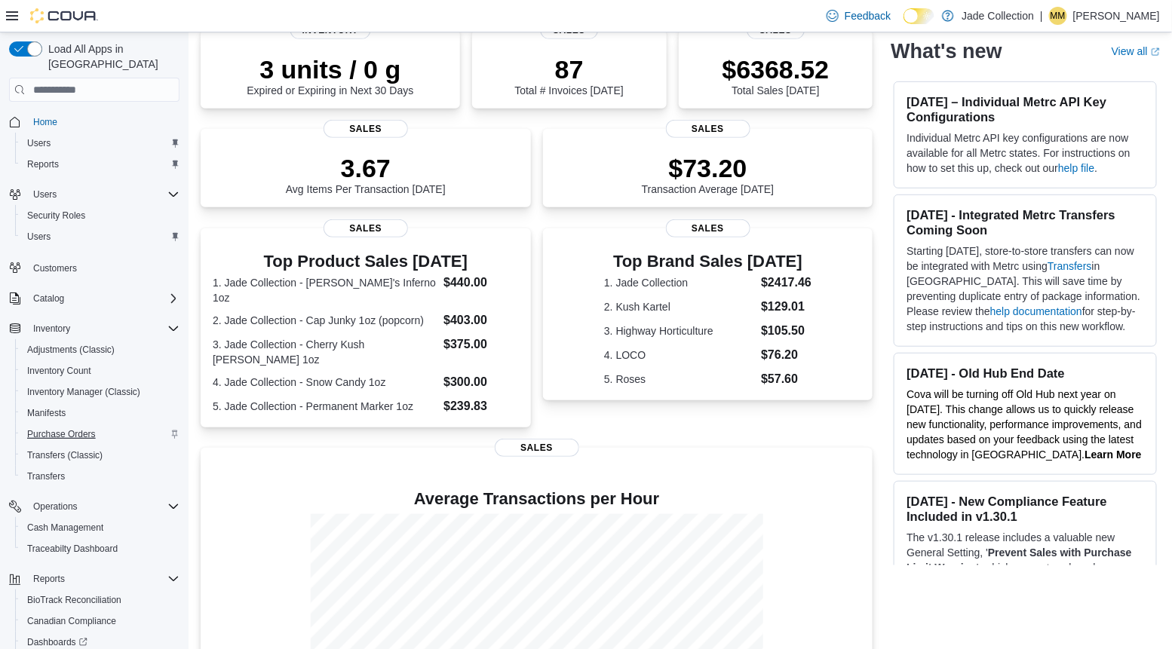
scroll to position [104, 0]
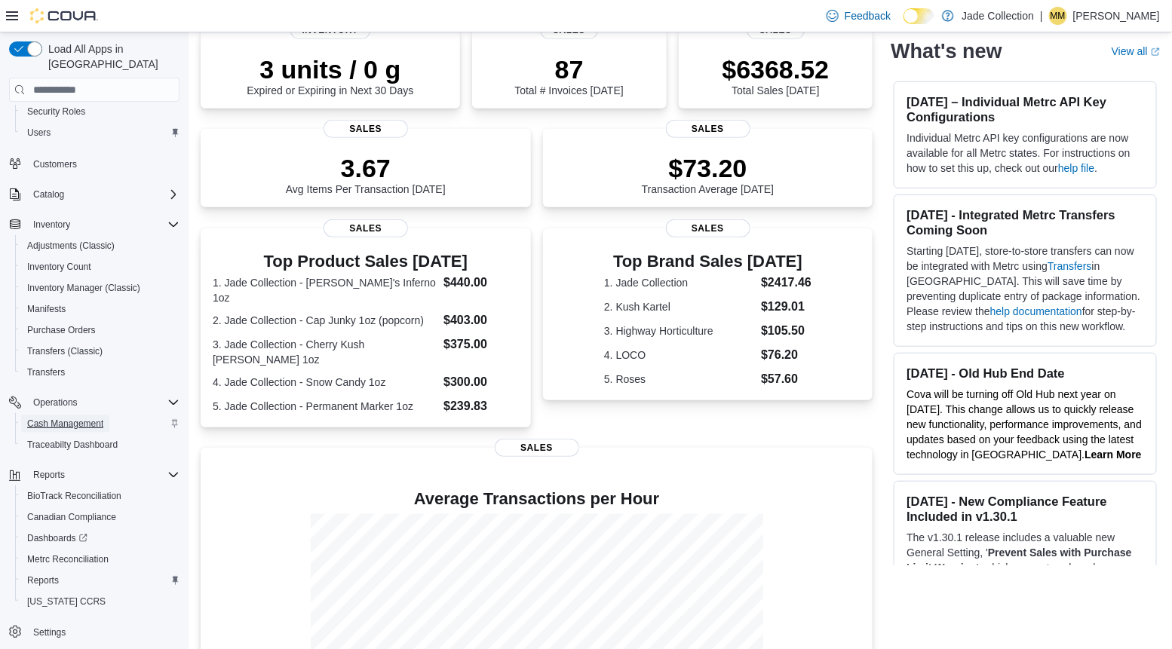
click at [73, 416] on span "Cash Management" at bounding box center [65, 424] width 76 height 18
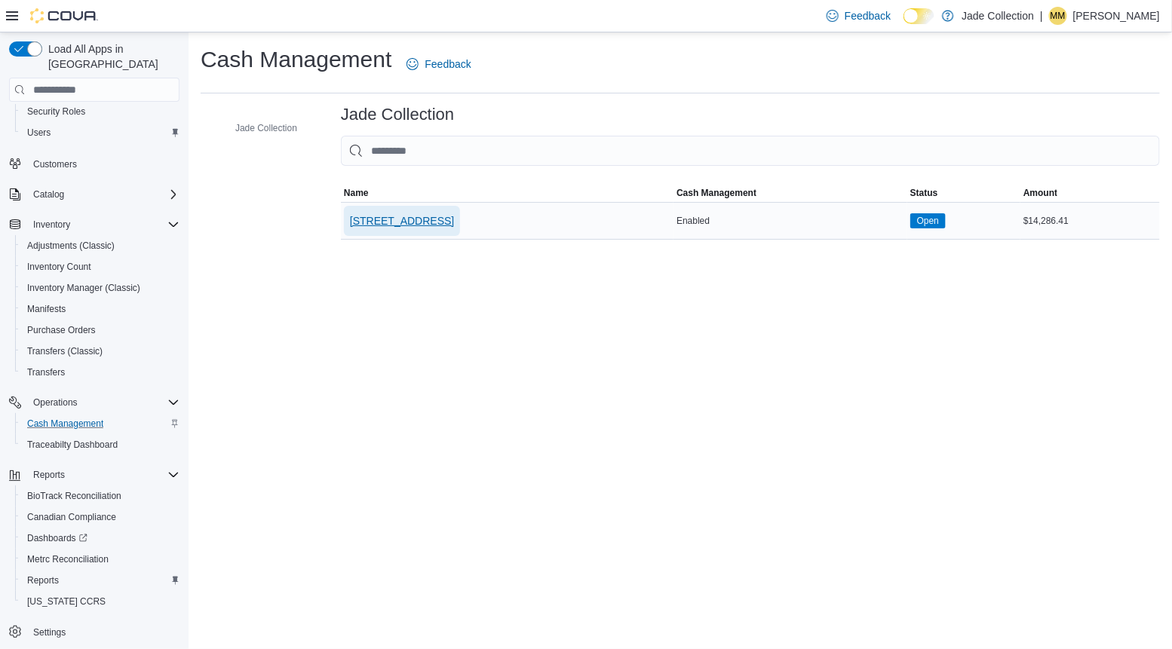
click at [391, 214] on span "1098 East Main St." at bounding box center [402, 220] width 104 height 15
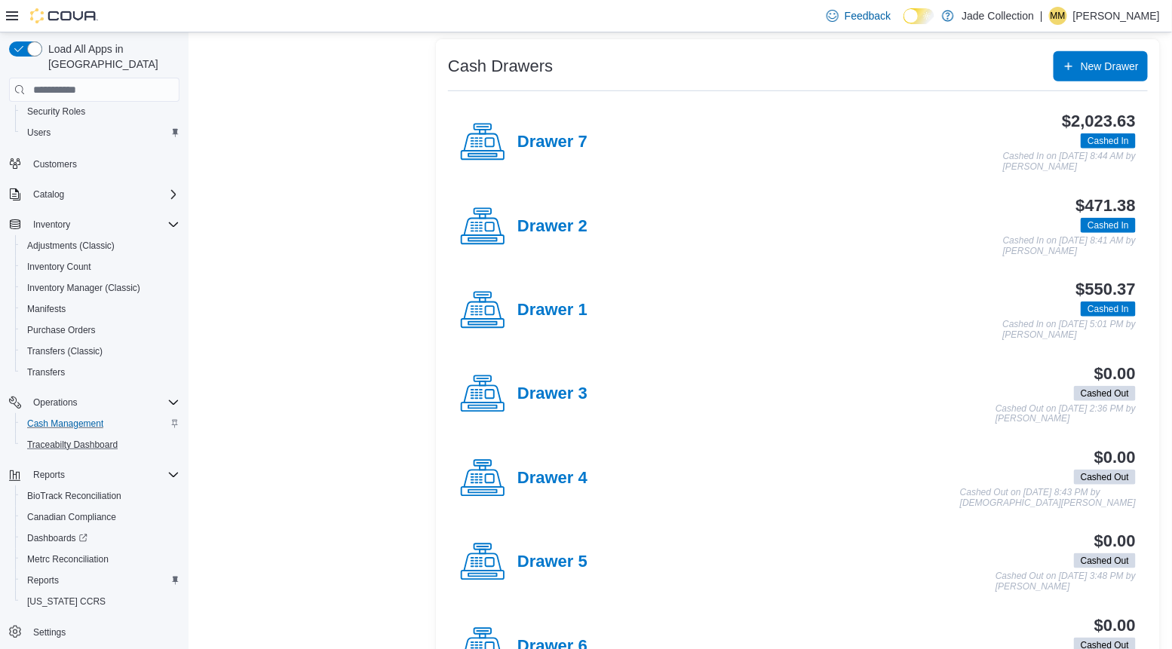
scroll to position [348, 0]
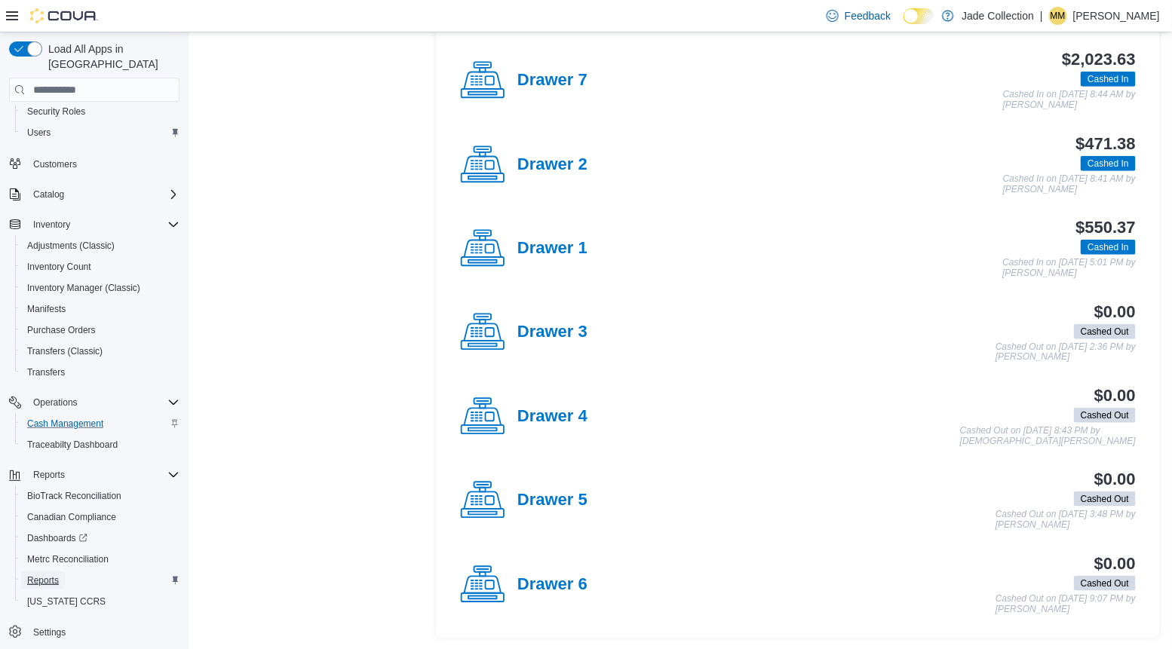
click at [49, 575] on span "Reports" at bounding box center [43, 581] width 32 height 12
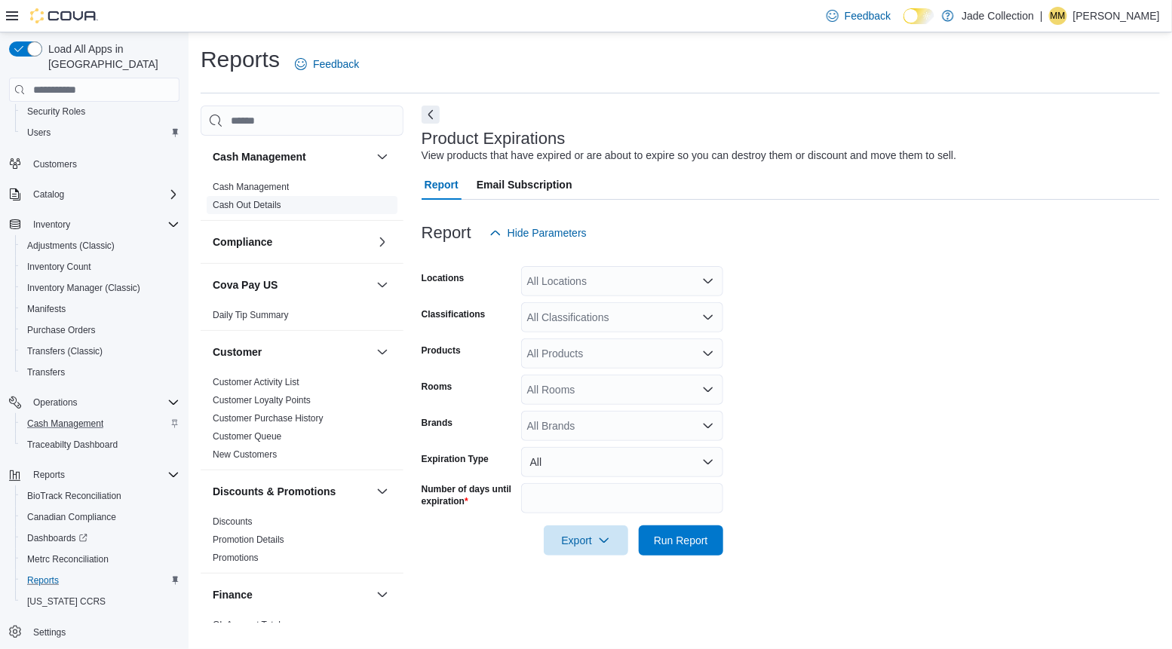
click at [259, 207] on link "Cash Out Details" at bounding box center [247, 205] width 69 height 11
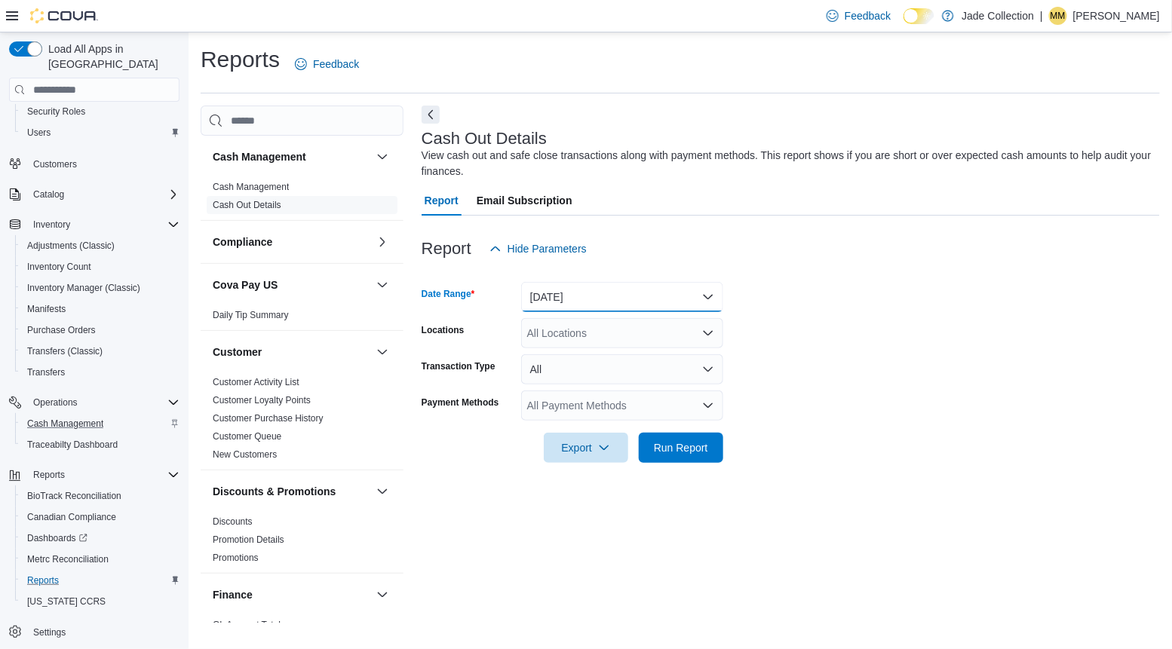
click at [591, 302] on button "Today" at bounding box center [622, 297] width 202 height 30
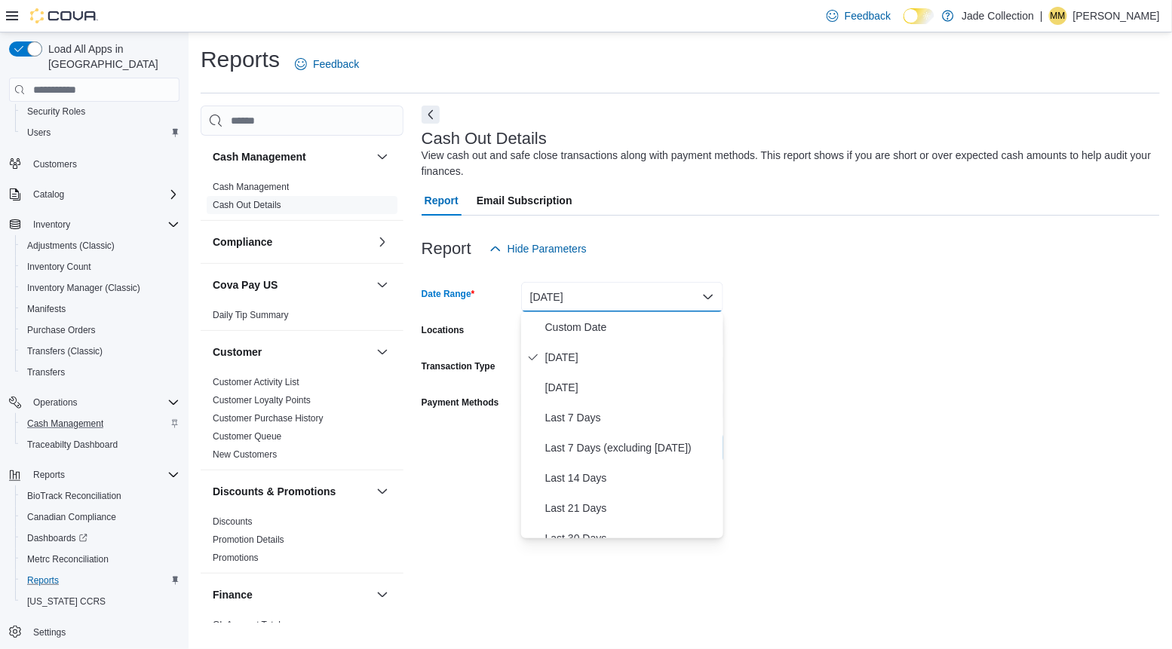
click at [597, 298] on button "Today" at bounding box center [622, 297] width 202 height 30
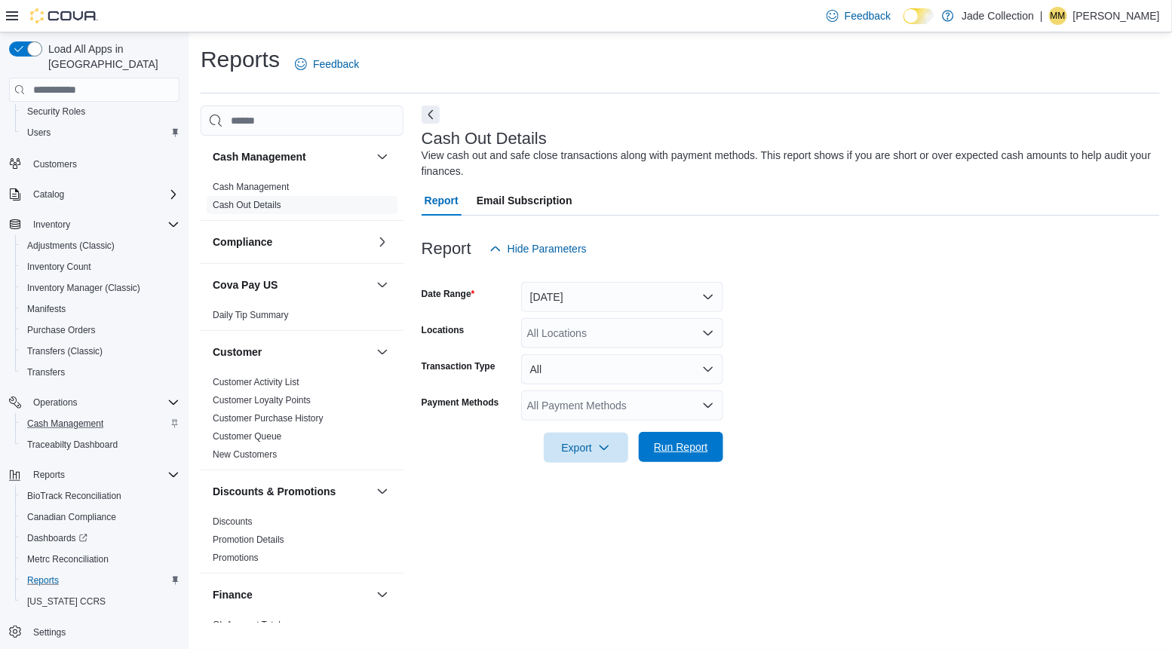
click at [689, 445] on span "Run Report" at bounding box center [681, 447] width 54 height 15
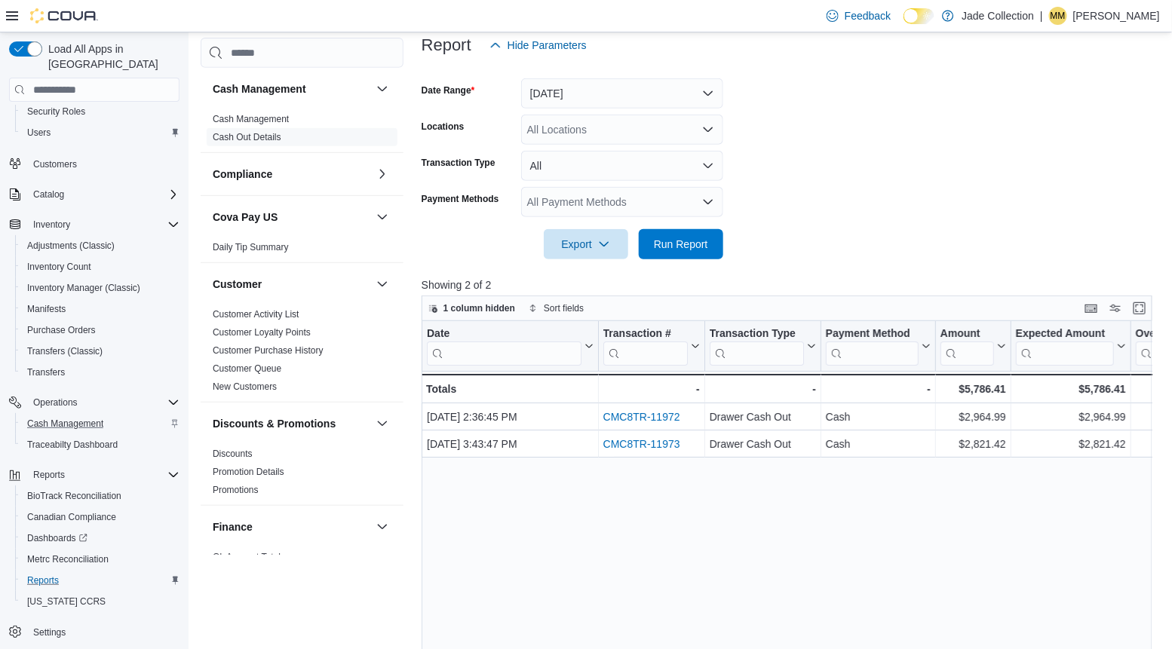
scroll to position [204, 0]
click at [657, 207] on div "All Payment Methods" at bounding box center [622, 201] width 202 height 30
click at [678, 161] on button "All" at bounding box center [622, 165] width 202 height 30
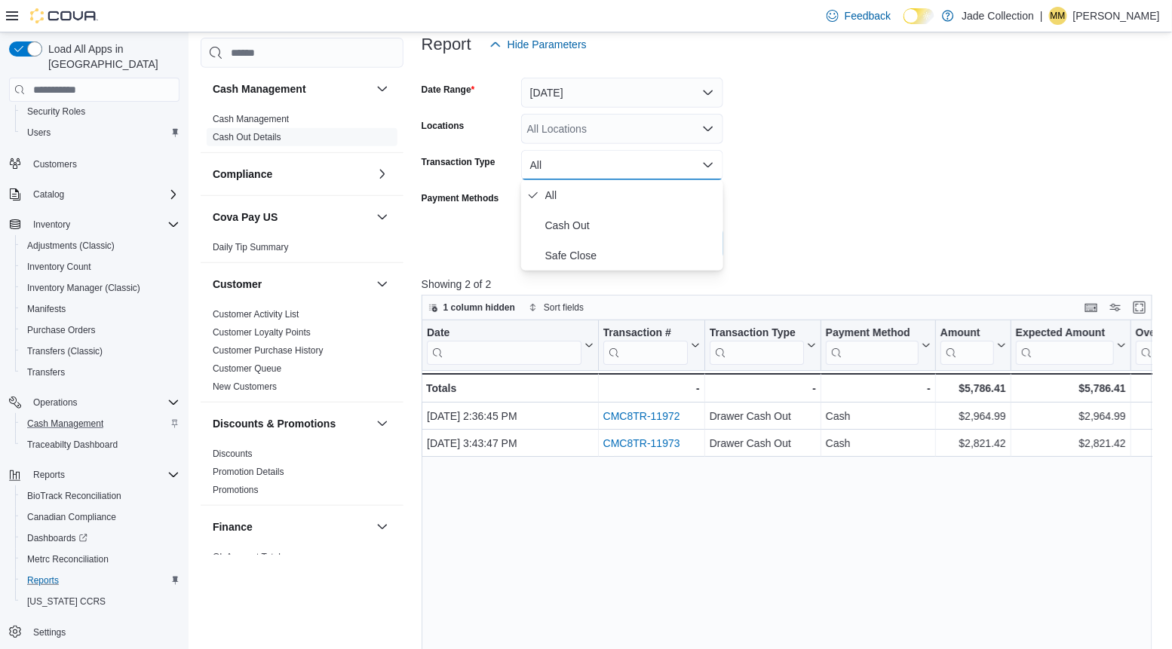
click at [812, 152] on form "Date Range Today Locations All Locations Transaction Type All Payment Methods A…" at bounding box center [791, 159] width 738 height 199
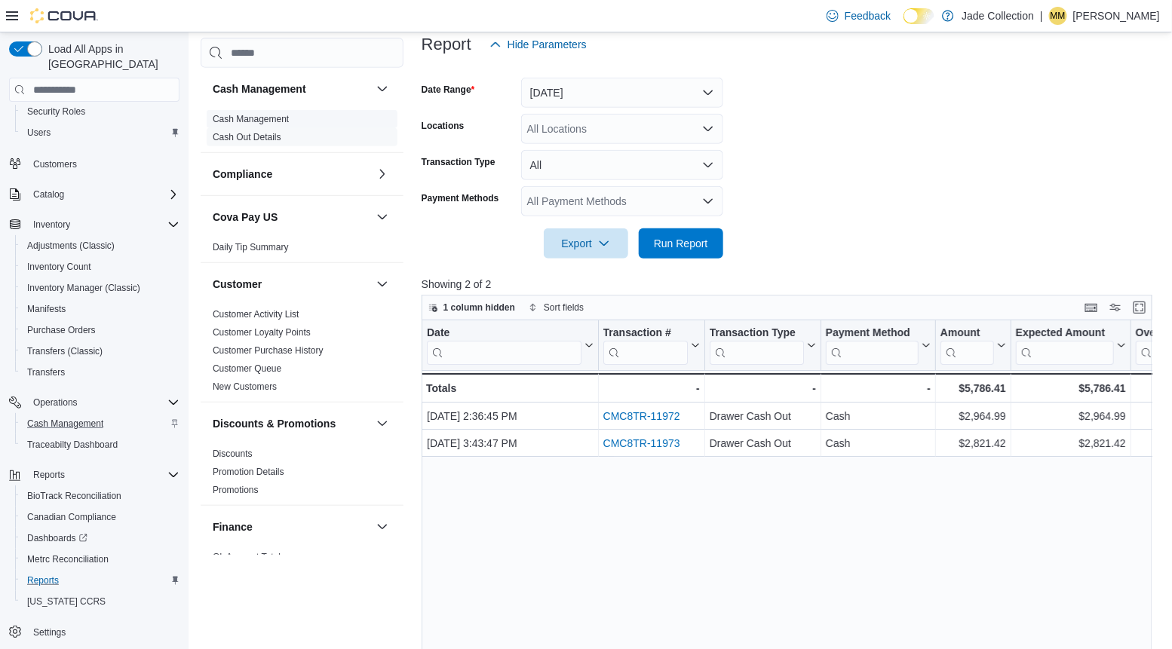
click at [284, 119] on link "Cash Management" at bounding box center [251, 119] width 76 height 11
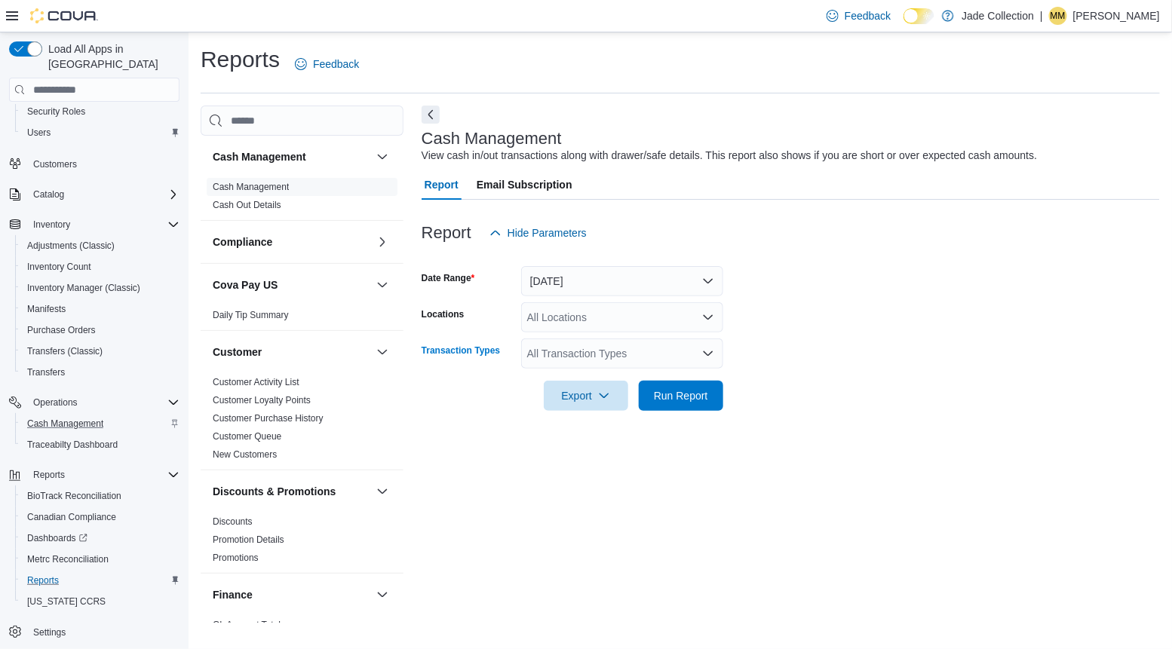
click at [639, 357] on div "All Transaction Types" at bounding box center [622, 354] width 202 height 30
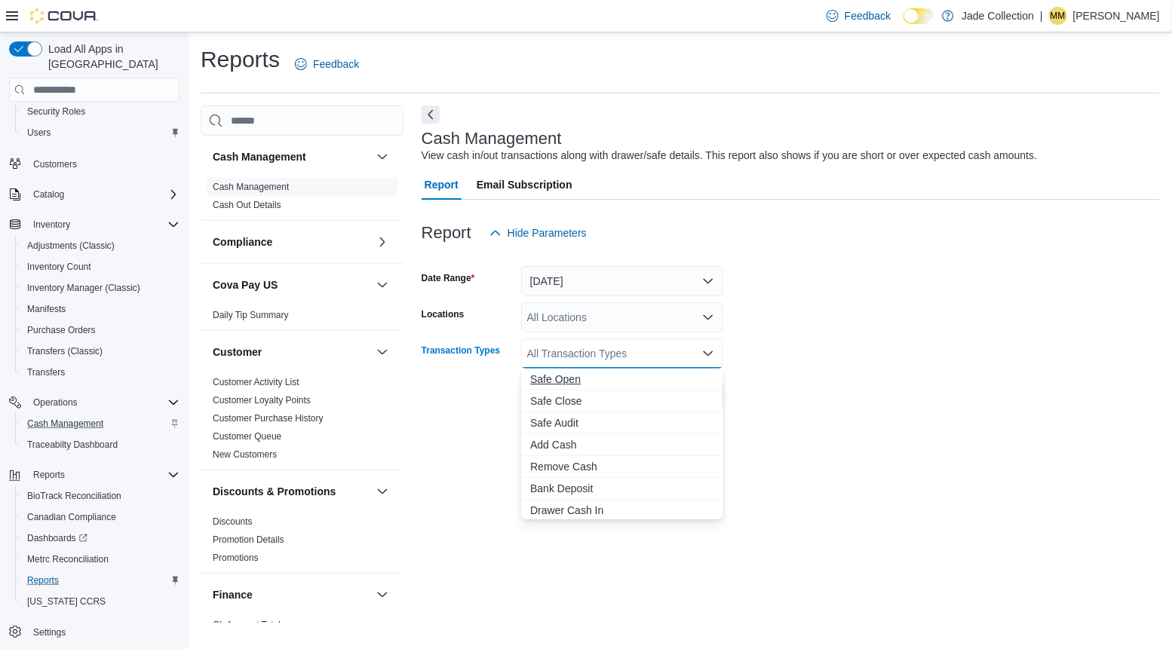
click at [578, 382] on span "Safe Open" at bounding box center [622, 379] width 184 height 15
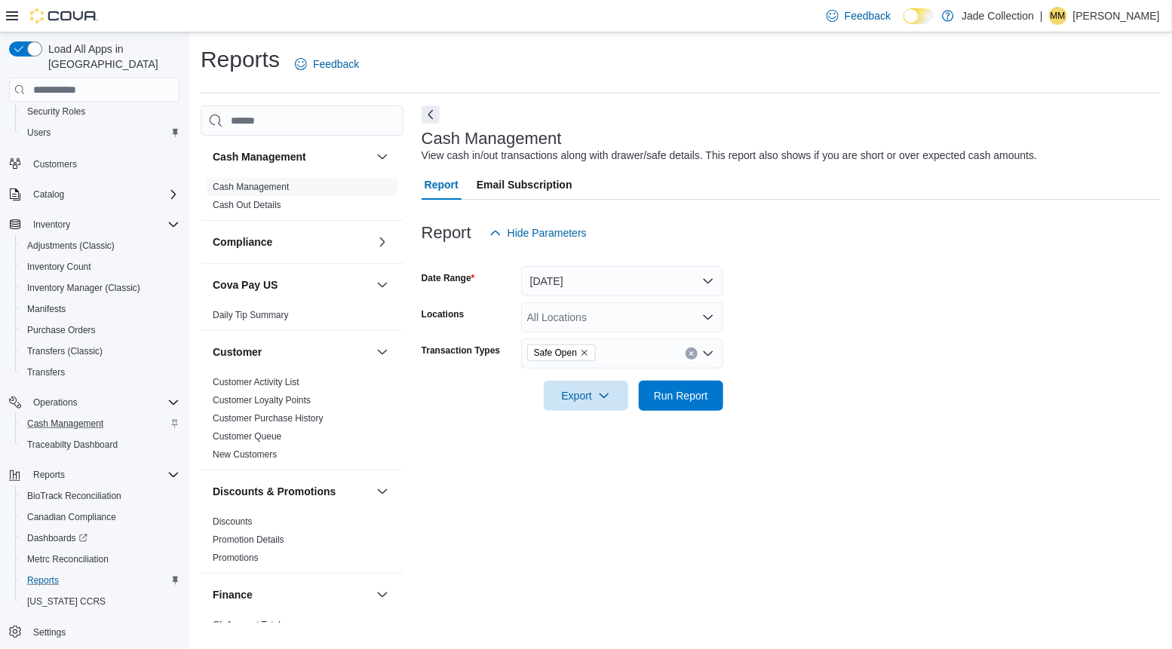
click at [745, 385] on form "Date Range Today Locations All Locations Transaction Types Safe Open Export Run…" at bounding box center [791, 329] width 738 height 163
click at [688, 390] on span "Run Report" at bounding box center [681, 395] width 54 height 15
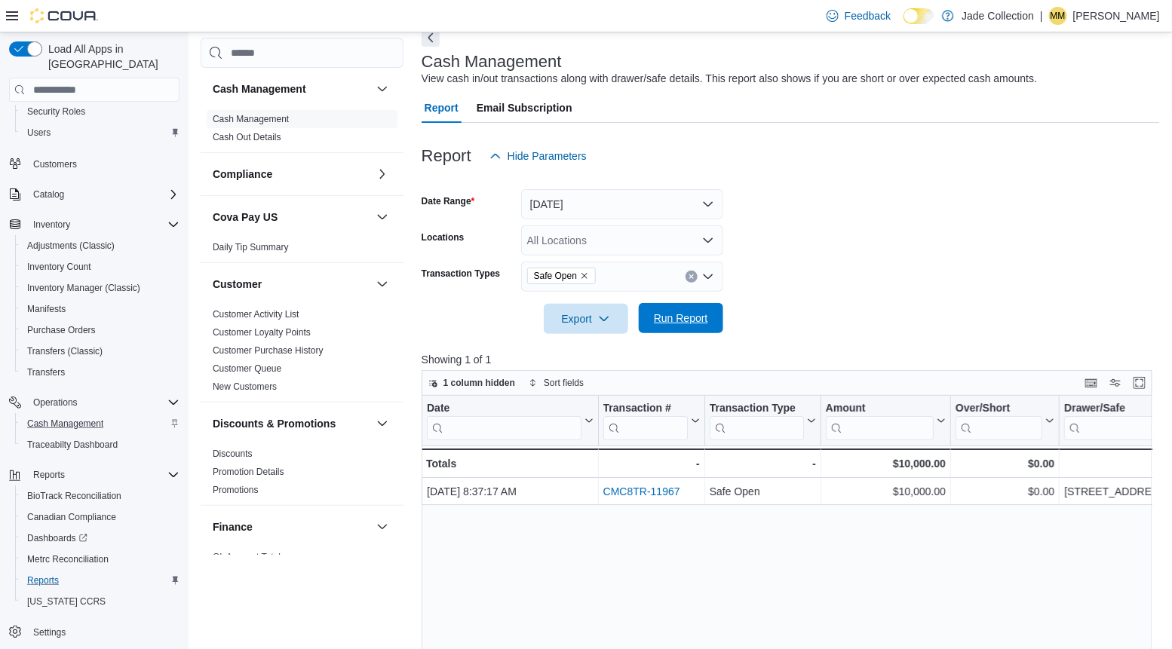
scroll to position [82, 0]
